Goal: Transaction & Acquisition: Subscribe to service/newsletter

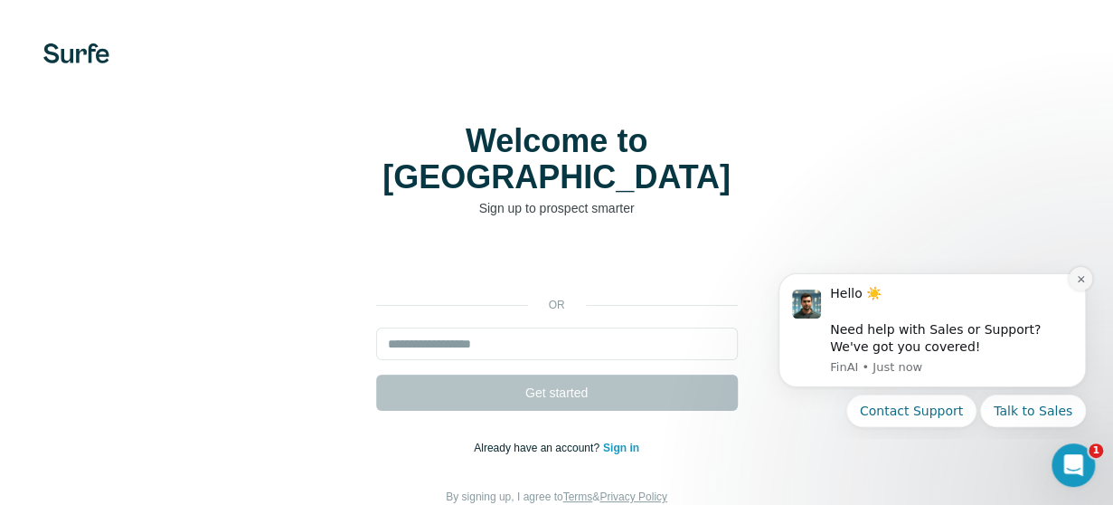
click at [1074, 282] on button "Dismiss notification" at bounding box center [1081, 279] width 24 height 24
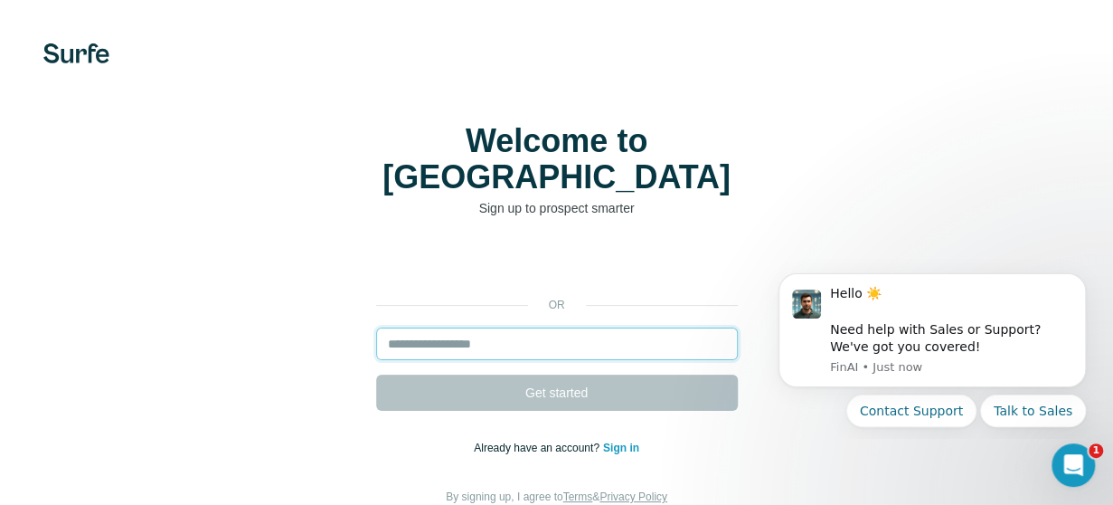
click at [430, 327] on input "email" at bounding box center [557, 343] width 362 height 33
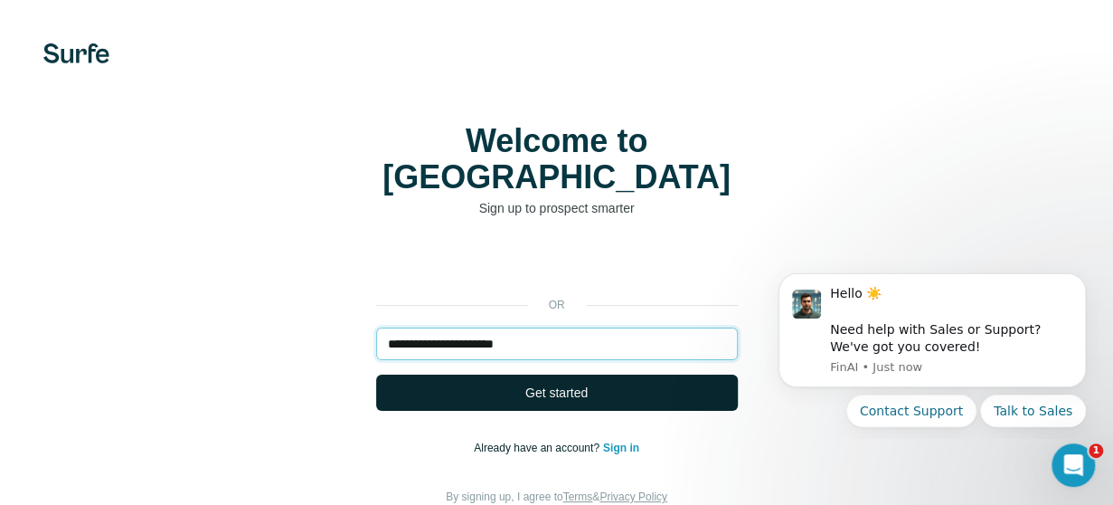
type input "**********"
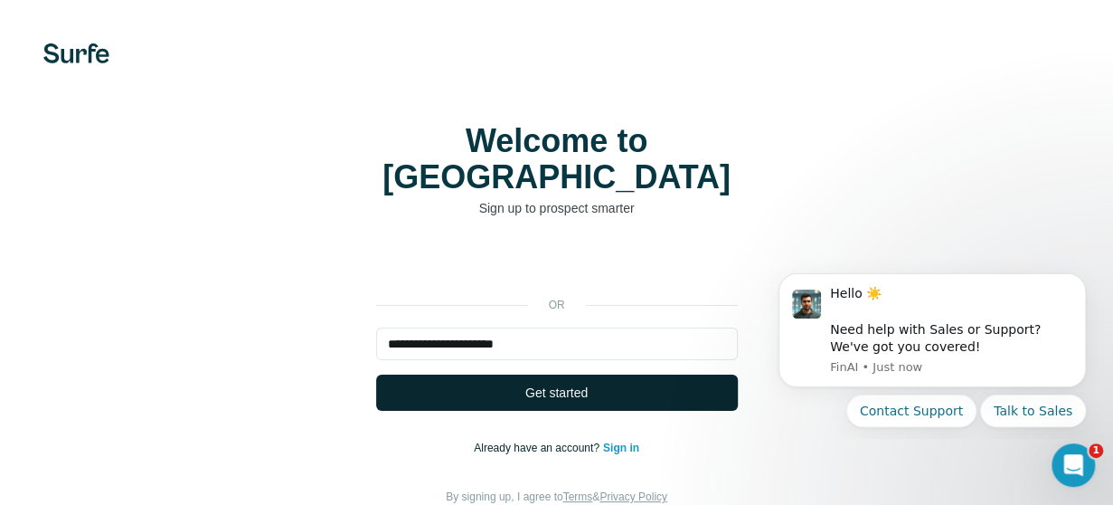
click at [549, 383] on span "Get started" at bounding box center [556, 392] width 62 height 18
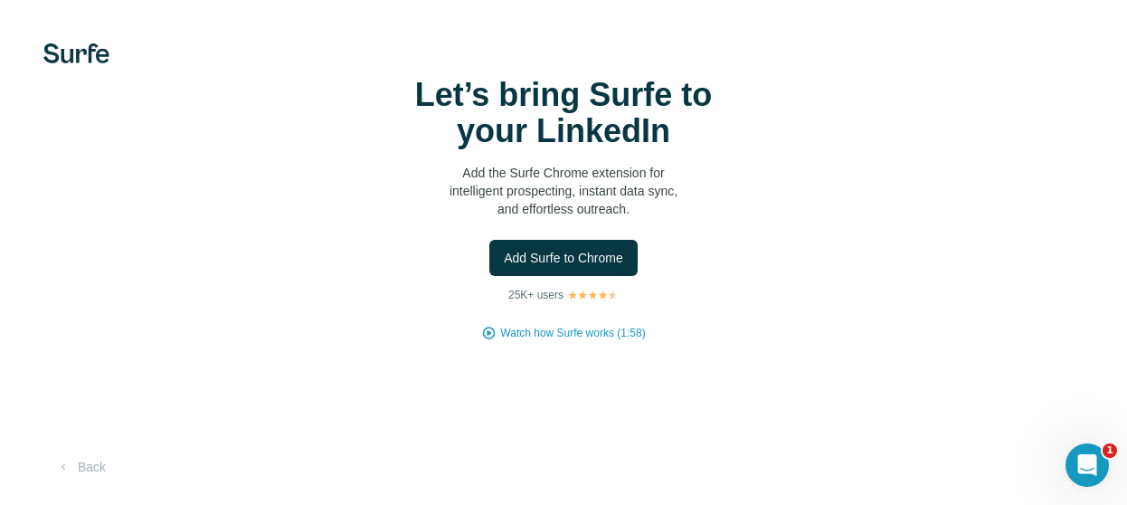
click at [868, 120] on div "Let’s bring Surfe to your LinkedIn Add the Surfe Chrome extension for intellige…" at bounding box center [563, 209] width 1055 height 264
click at [548, 260] on span "Add Surfe to Chrome" at bounding box center [563, 258] width 119 height 18
click at [41, 146] on div "Let’s bring Surfe to your LinkedIn Add the Surfe Chrome extension for intellige…" at bounding box center [563, 209] width 1055 height 264
click at [526, 253] on span "Add Surfe to Chrome" at bounding box center [563, 258] width 119 height 18
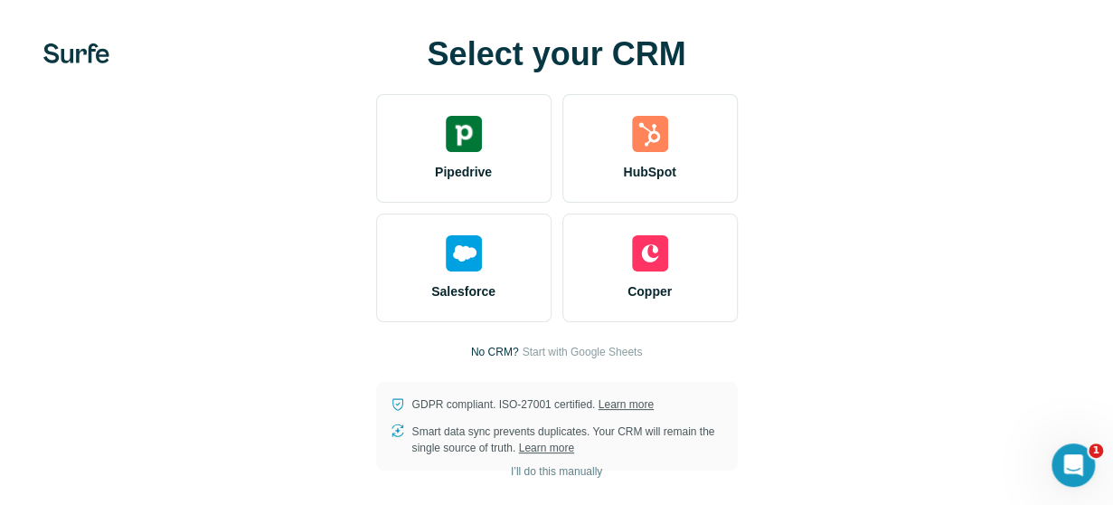
scroll to position [2, 0]
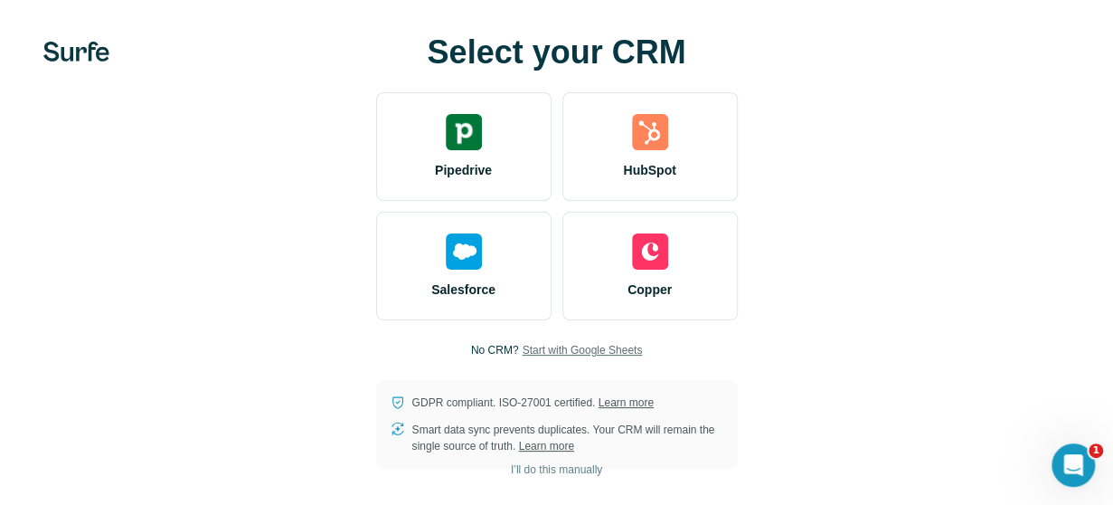
click at [595, 350] on span "Start with Google Sheets" at bounding box center [582, 350] width 120 height 16
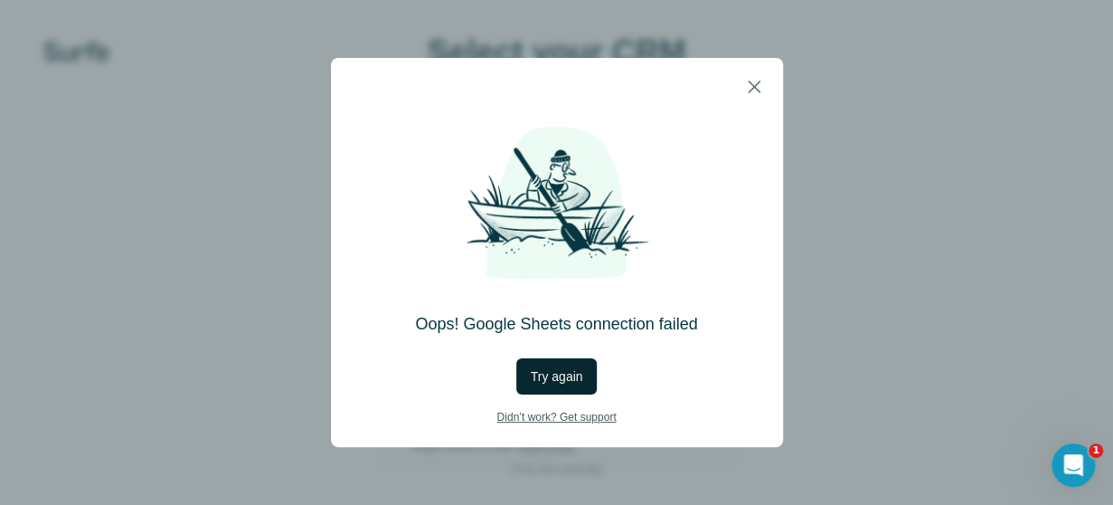
click at [541, 376] on span "Try again" at bounding box center [557, 376] width 52 height 18
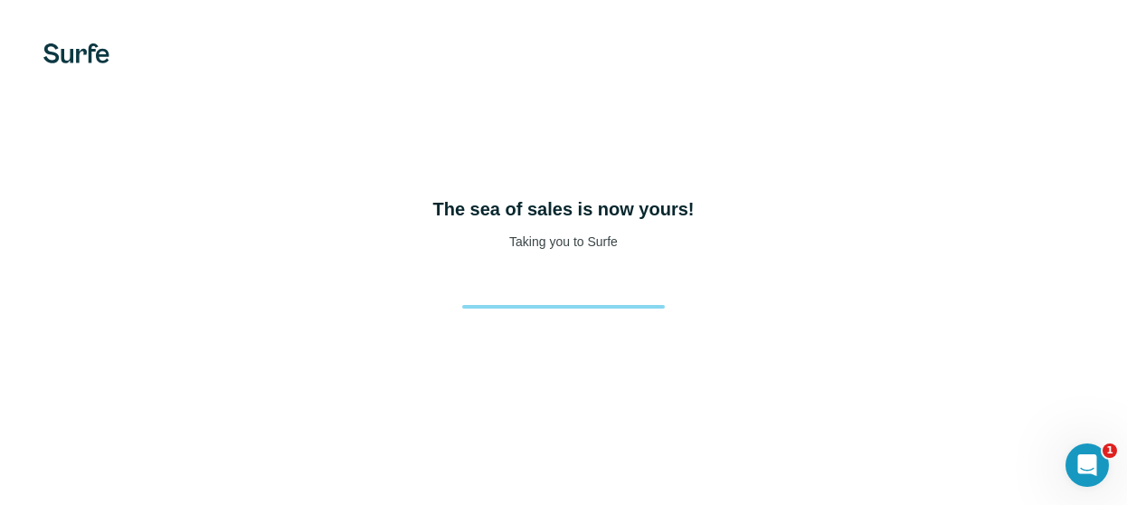
click at [930, 167] on div "The sea of sales is now yours! Taking you to Surfe" at bounding box center [563, 252] width 1127 height 505
